Goal: Navigation & Orientation: Find specific page/section

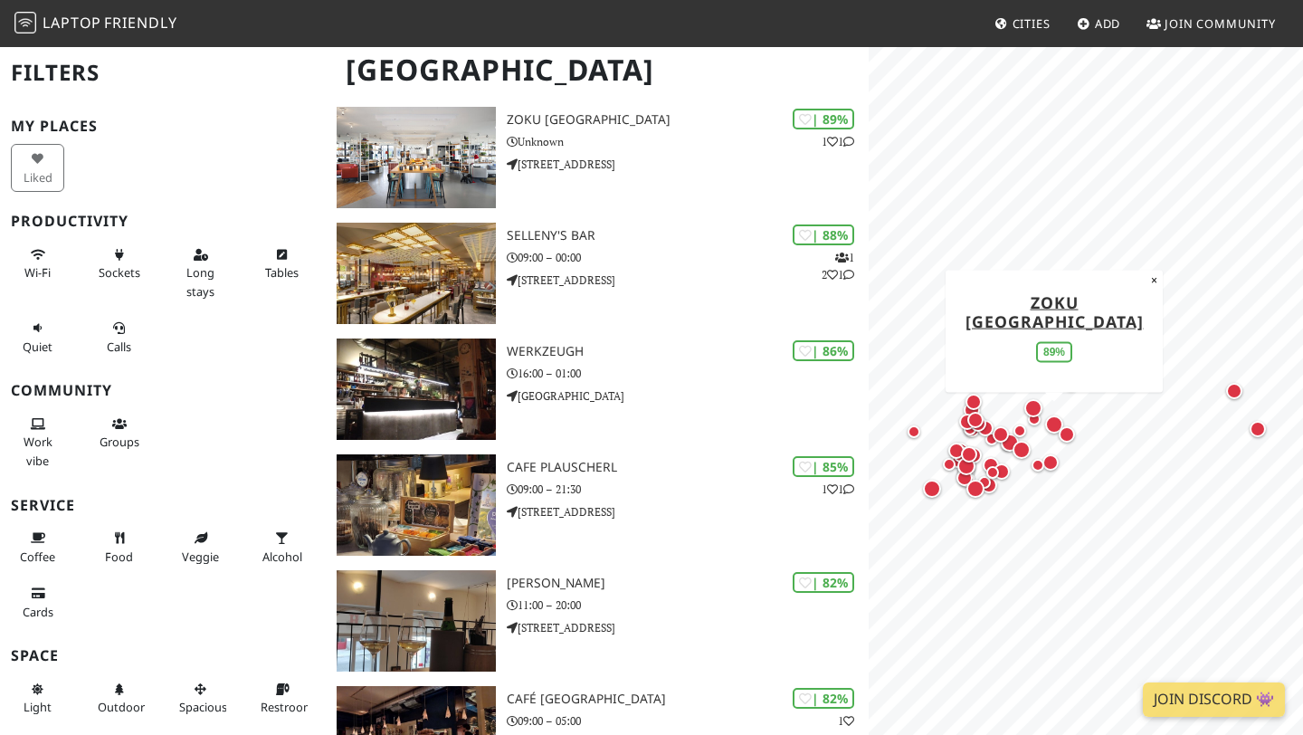
scroll to position [281, 0]
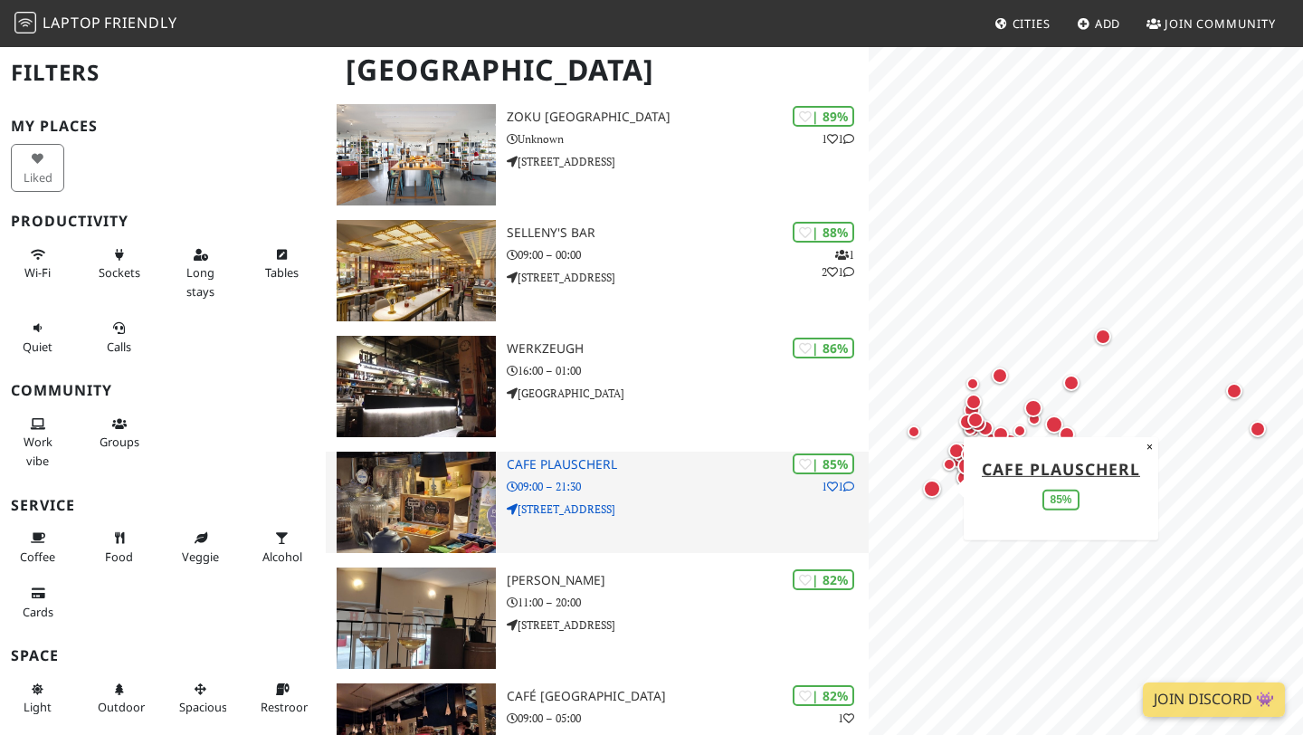
click at [462, 496] on img at bounding box center [416, 502] width 159 height 101
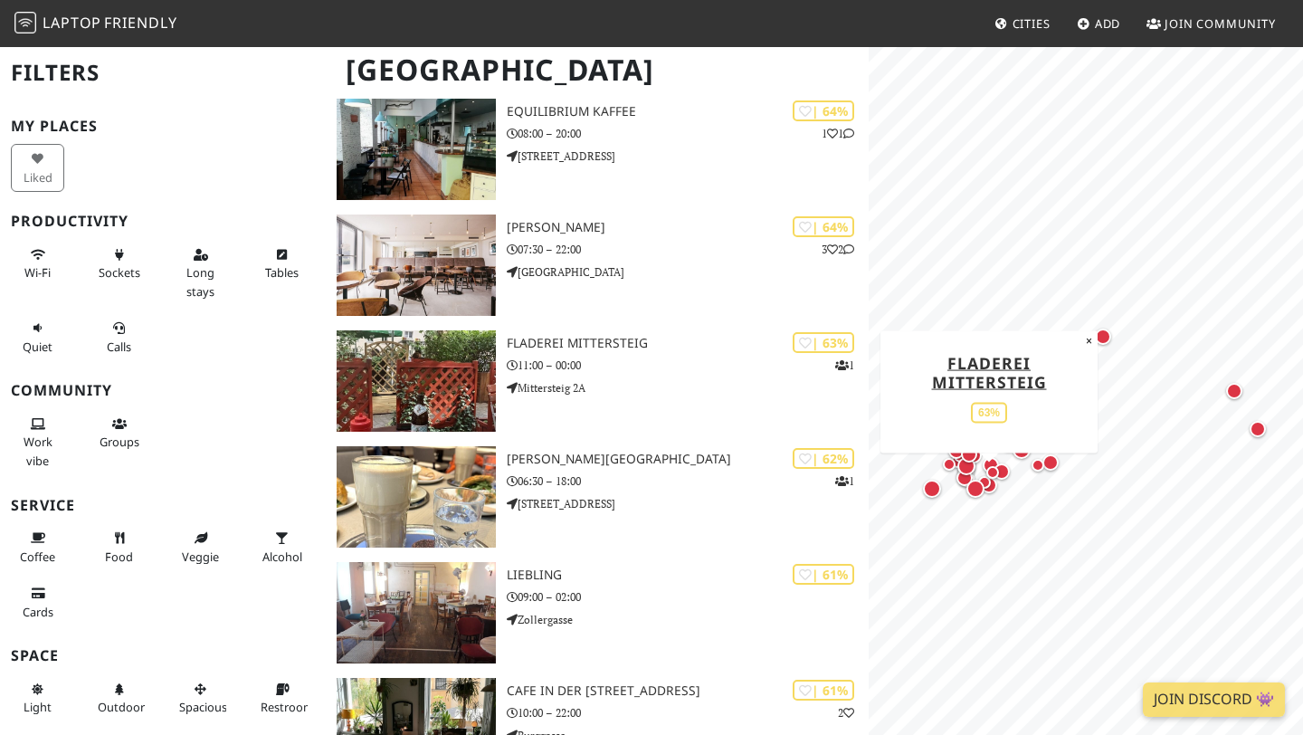
scroll to position [3529, 0]
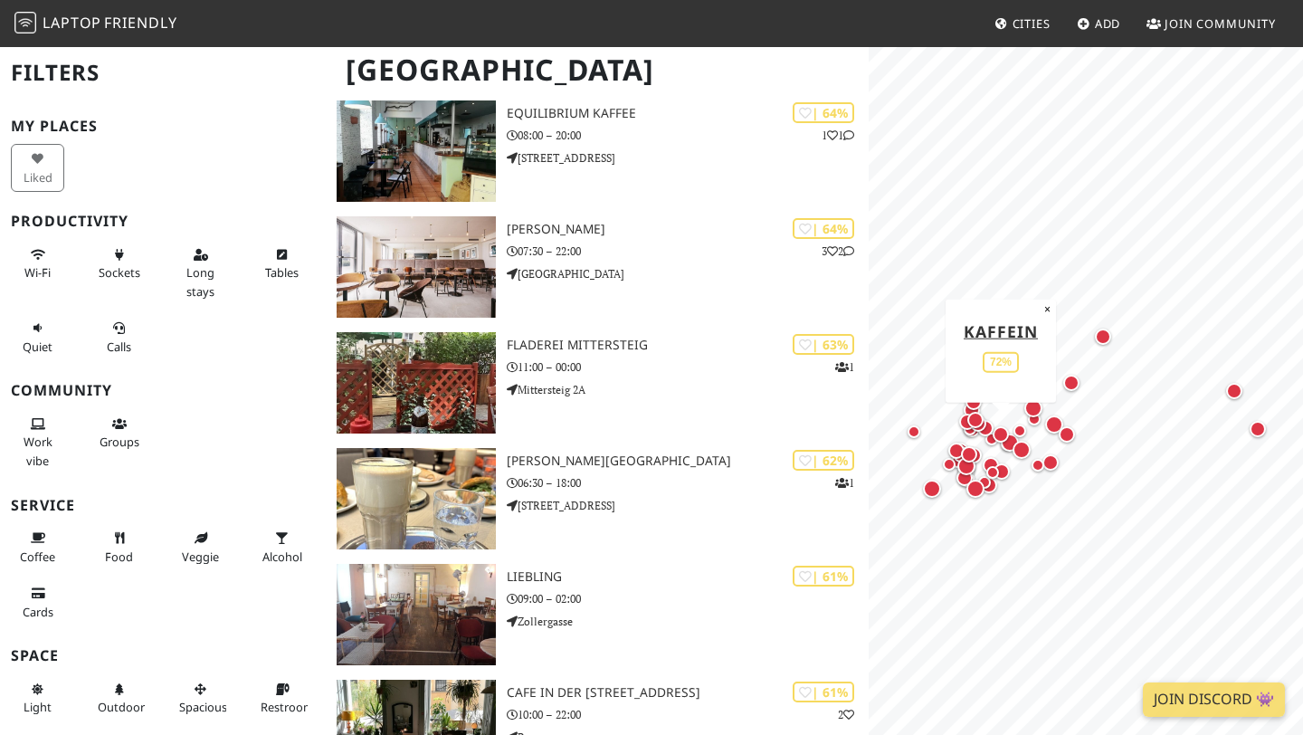
click at [1011, 442] on div "Map marker" at bounding box center [1001, 435] width 24 height 24
click at [989, 436] on div "Map marker" at bounding box center [986, 428] width 24 height 24
